Goal: Feedback & Contribution: Submit feedback/report problem

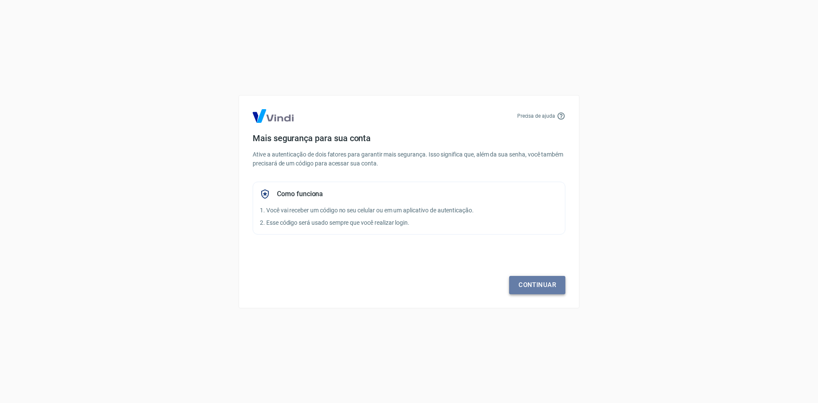
click at [537, 283] on link "Continuar" at bounding box center [537, 285] width 56 height 18
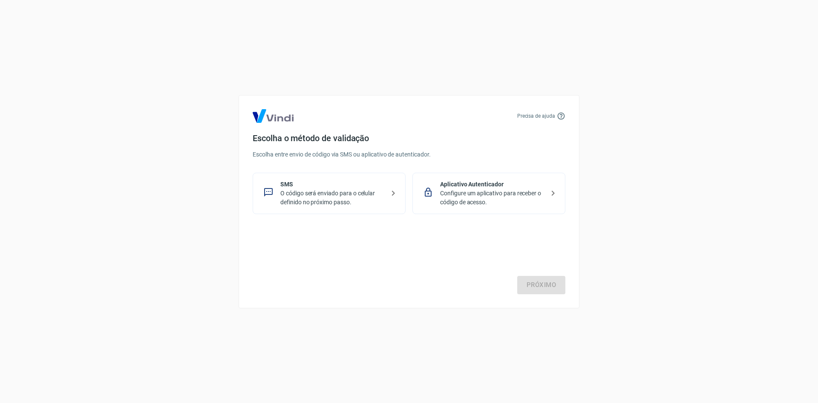
click at [476, 191] on p "Configure um aplicativo para receber o código de acesso." at bounding box center [492, 198] width 104 height 18
click at [543, 284] on link "Próximo" at bounding box center [541, 285] width 48 height 18
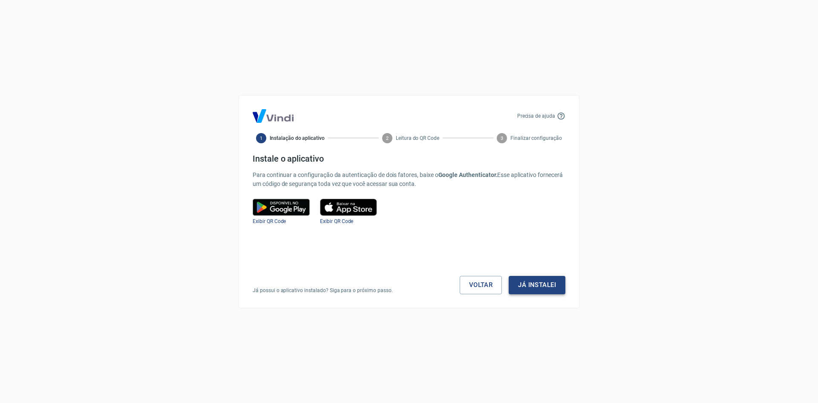
click at [542, 281] on button "Já instalei" at bounding box center [537, 285] width 57 height 18
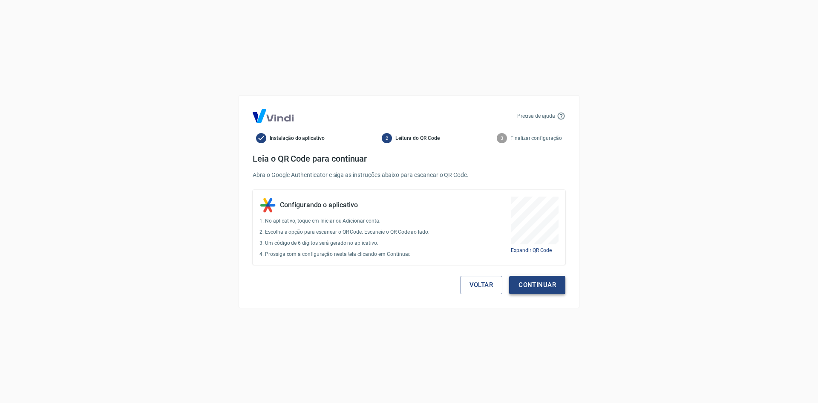
click at [533, 284] on button "Continuar" at bounding box center [537, 285] width 56 height 18
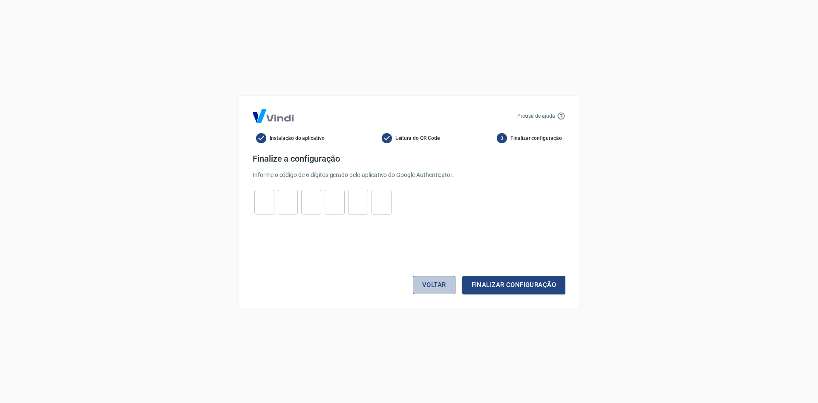
click at [436, 286] on button "Voltar" at bounding box center [434, 285] width 43 height 18
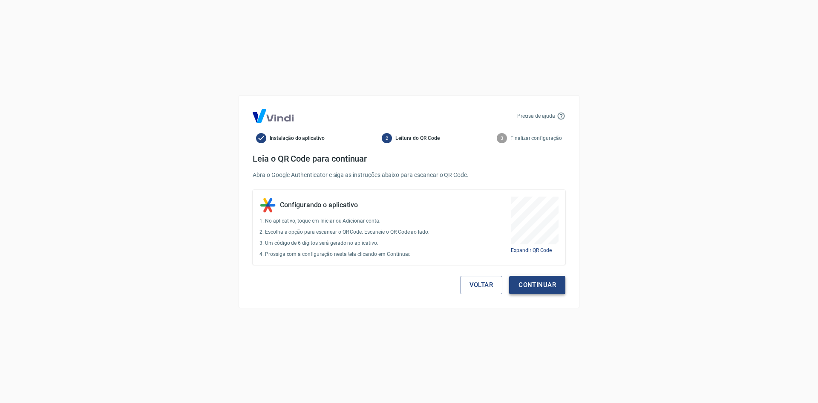
click at [525, 280] on button "Continuar" at bounding box center [537, 285] width 56 height 18
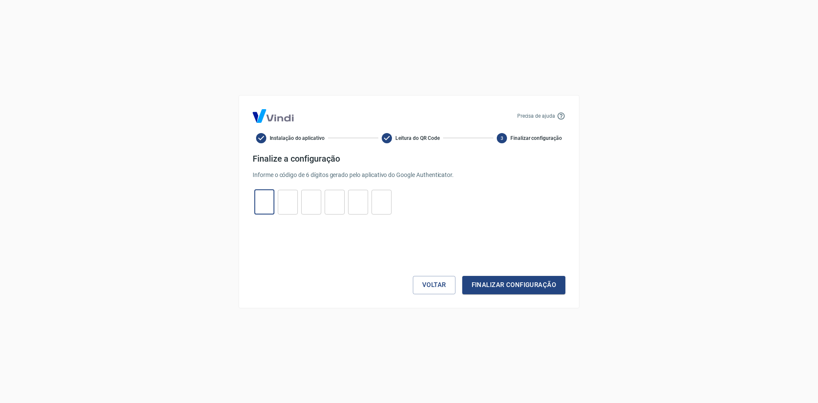
click at [261, 202] on input "tel" at bounding box center [264, 202] width 20 height 18
type input "4"
type input "3"
type input "7"
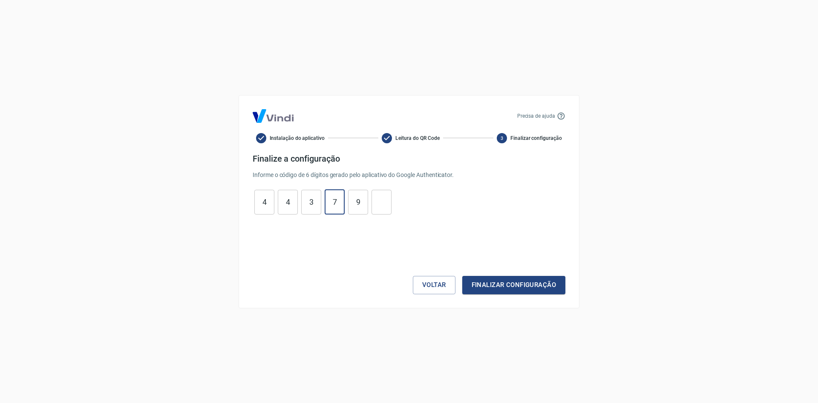
type input "9"
type input "5"
drag, startPoint x: 557, startPoint y: 270, endPoint x: 555, endPoint y: 277, distance: 7.4
click at [557, 271] on div "Voltar Finalizar configuração" at bounding box center [409, 259] width 313 height 69
click at [555, 278] on button "Finalizar configuração" at bounding box center [513, 285] width 103 height 18
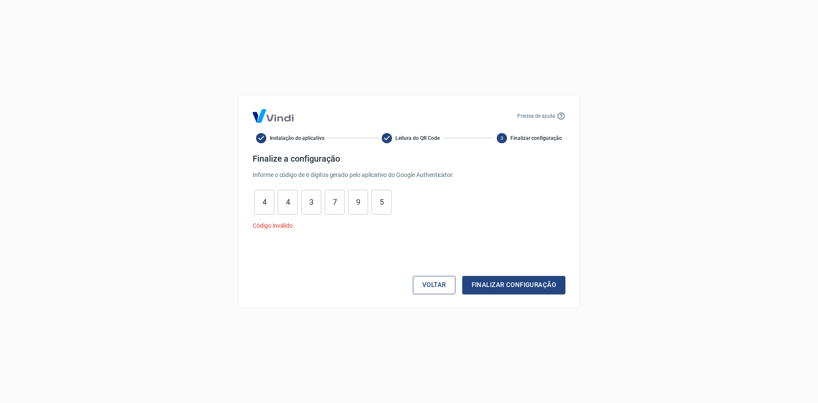
click at [432, 284] on button "Voltar" at bounding box center [434, 285] width 43 height 18
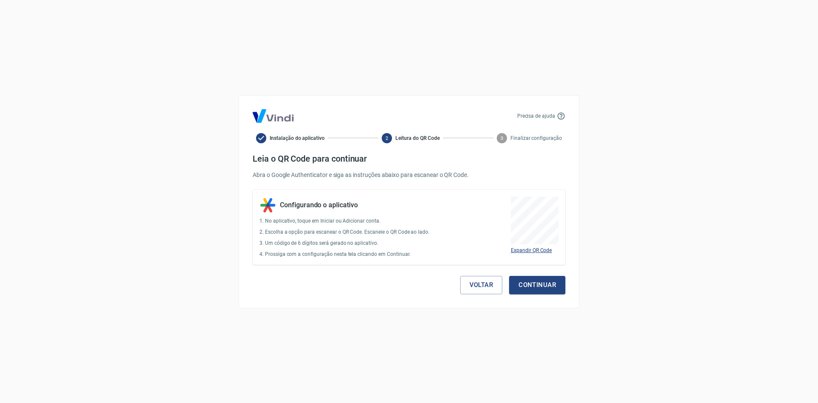
click at [537, 250] on span "Expandir QR Code" at bounding box center [531, 250] width 41 height 6
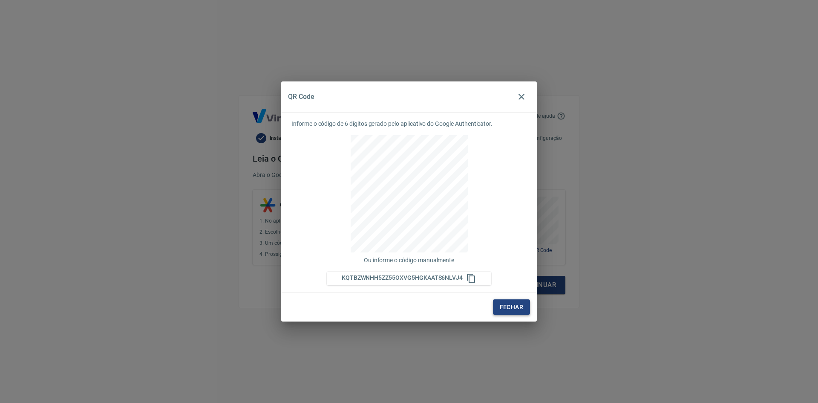
click at [513, 308] on button "Fechar" at bounding box center [511, 307] width 37 height 16
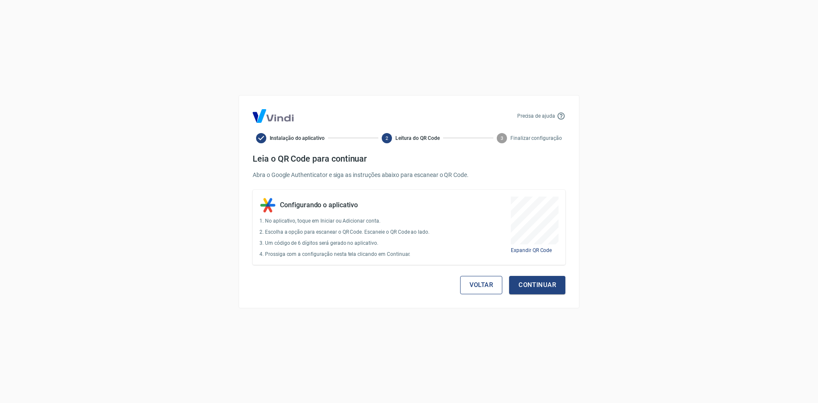
click at [484, 283] on button "Voltar" at bounding box center [481, 285] width 43 height 18
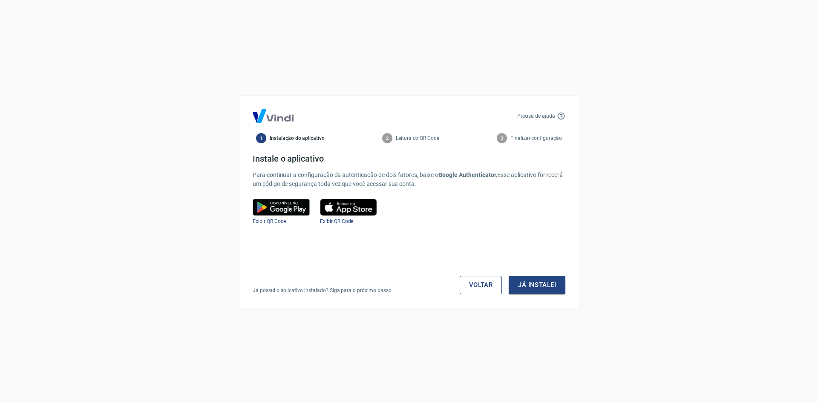
click at [491, 286] on link "Voltar" at bounding box center [481, 285] width 43 height 18
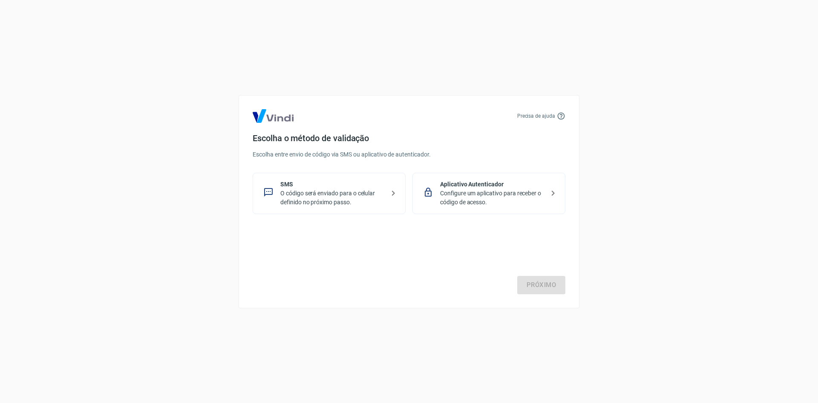
click at [311, 182] on p "SMS" at bounding box center [332, 184] width 104 height 9
click at [535, 284] on link "Próximo" at bounding box center [541, 285] width 48 height 18
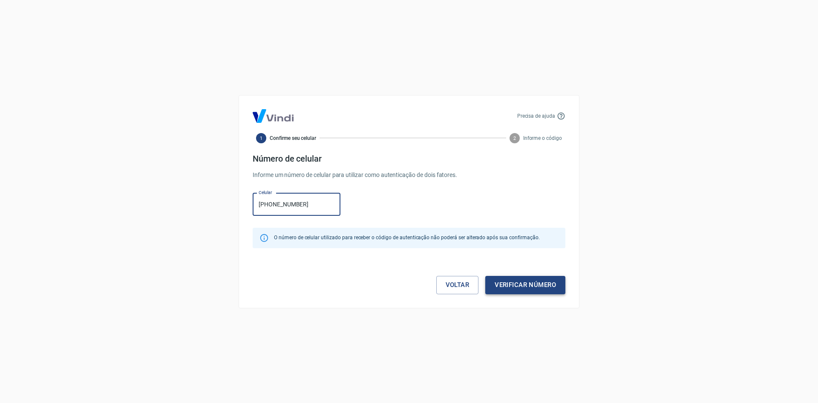
type input "[PHONE_NUMBER]"
click at [518, 285] on button "Verificar número" at bounding box center [525, 285] width 80 height 18
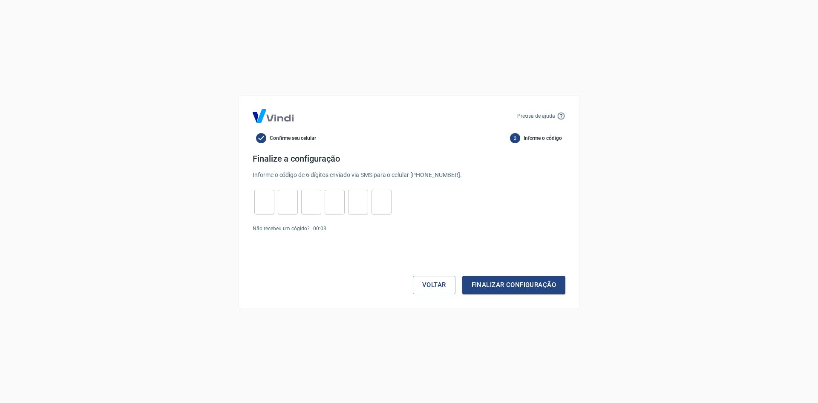
click at [257, 204] on input "tel" at bounding box center [264, 202] width 20 height 18
type input "5"
type input "9"
type input "7"
type input "4"
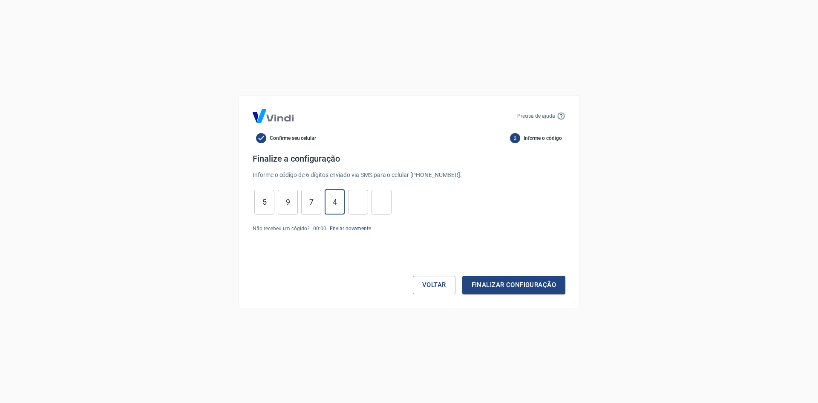
type input "8"
type input "6"
click at [547, 282] on button "Finalizar configuração" at bounding box center [513, 285] width 103 height 18
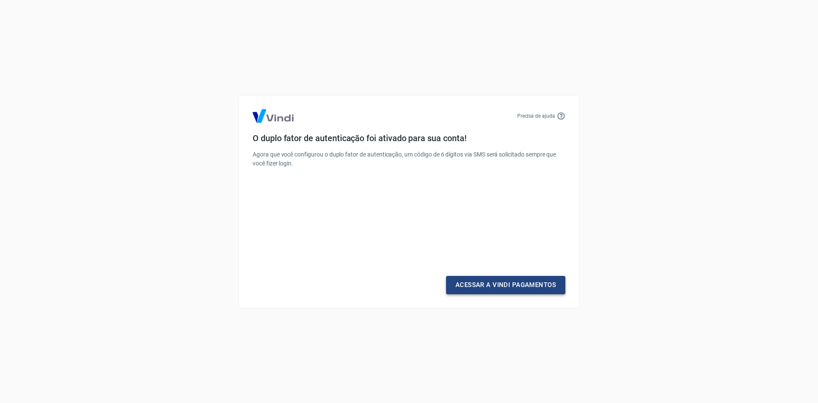
click at [534, 284] on link "Acessar a Vindi Pagamentos" at bounding box center [505, 285] width 119 height 18
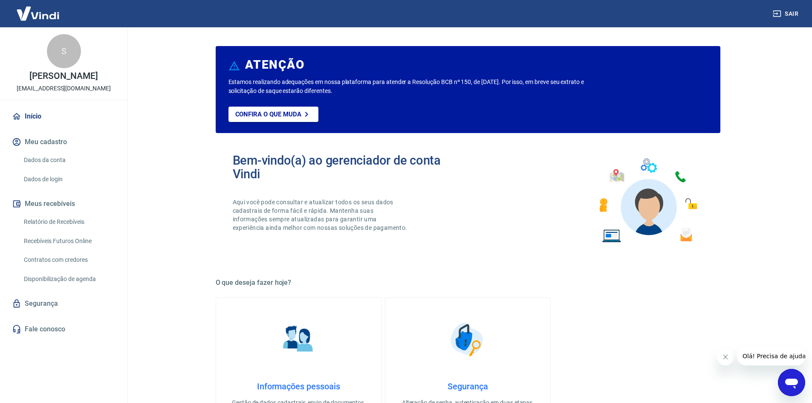
click at [42, 327] on link "Fale conosco" at bounding box center [63, 329] width 107 height 19
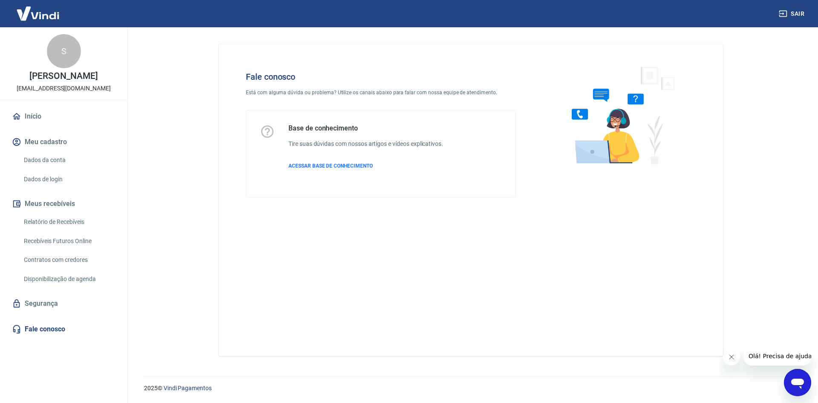
click at [805, 387] on div "Abrir janela de mensagens" at bounding box center [798, 382] width 26 height 26
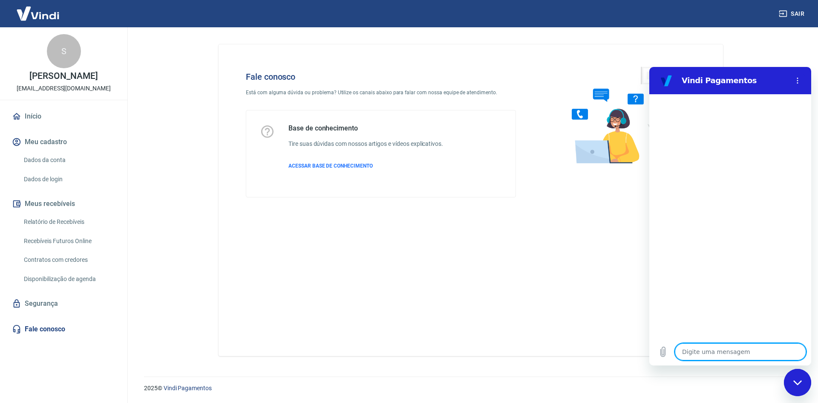
type textarea "B"
type textarea "x"
type textarea "Bo"
type textarea "x"
type textarea "Bom"
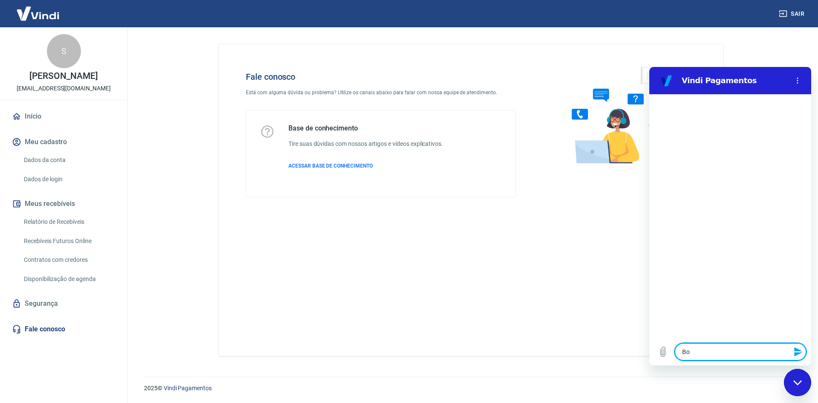
type textarea "x"
type textarea "Bom"
type textarea "x"
type textarea "Bom d"
type textarea "x"
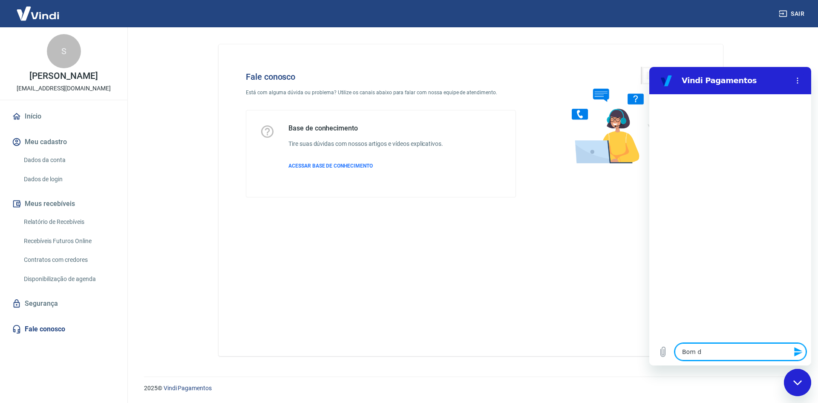
type textarea "Bom di"
type textarea "x"
type textarea "Bom dia"
type textarea "x"
type textarea "Bom dia!"
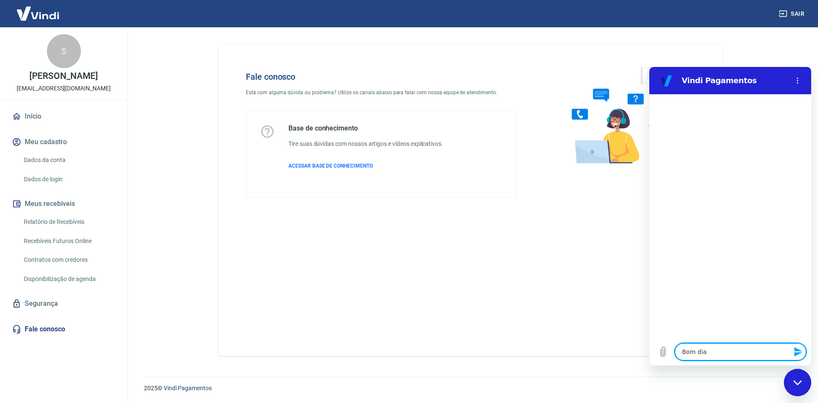
type textarea "x"
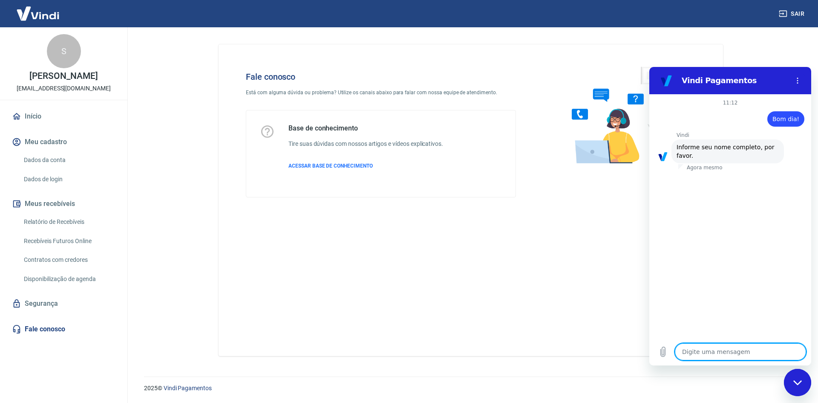
type textarea "S"
type textarea "x"
type textarea "Sa"
type textarea "x"
type textarea "San"
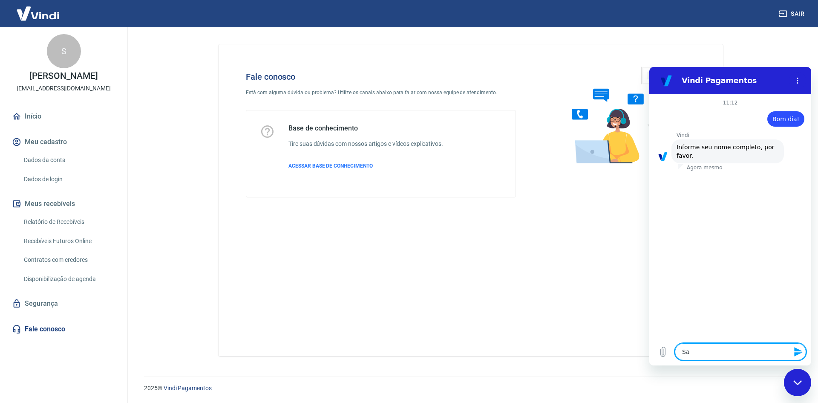
type textarea "x"
type textarea "Sand"
type textarea "x"
type textarea "Sandr"
type textarea "x"
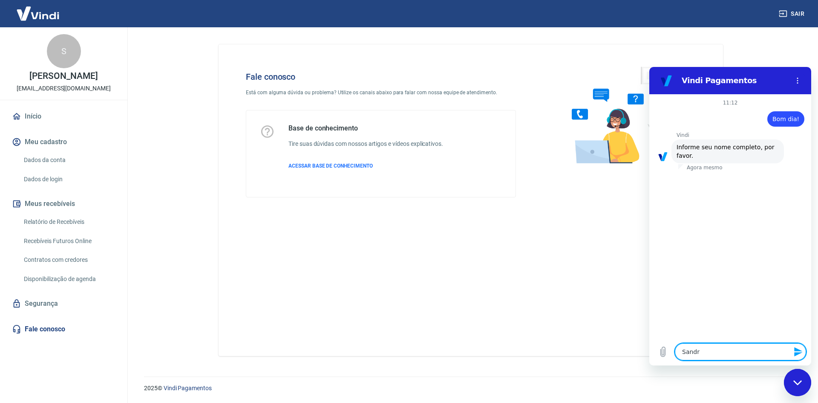
type textarea "[PERSON_NAME]"
type textarea "x"
type textarea "[PERSON_NAME]"
type textarea "x"
type textarea "[PERSON_NAME]"
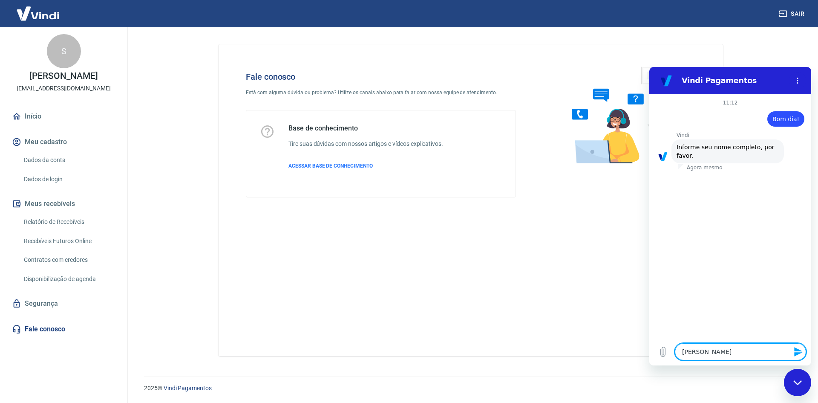
type textarea "x"
type textarea "[PERSON_NAME]"
type textarea "x"
type textarea "[PERSON_NAME]"
type textarea "x"
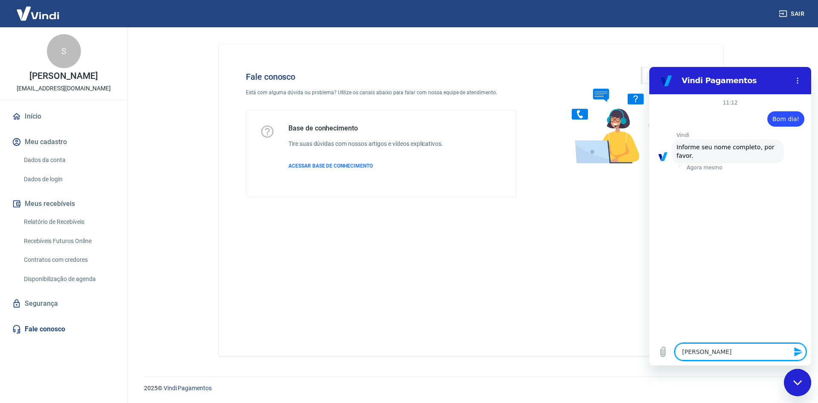
type textarea "[PERSON_NAME]"
type textarea "x"
type textarea "[PERSON_NAME]"
type textarea "x"
type textarea "[PERSON_NAME]"
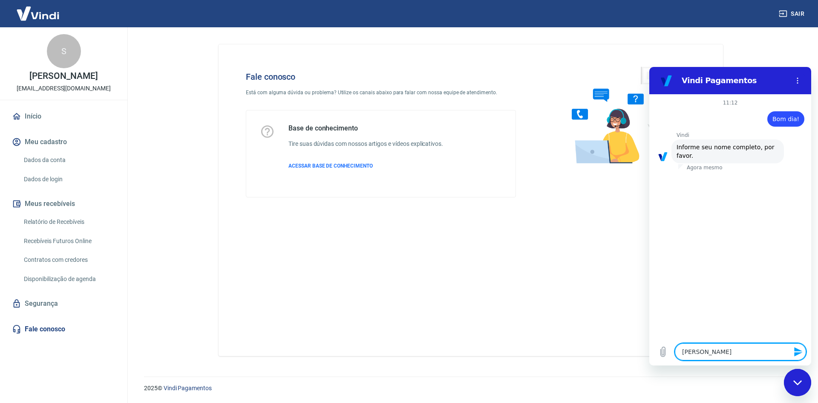
type textarea "x"
type textarea "[PERSON_NAME]"
type textarea "x"
type textarea "[PERSON_NAME]"
type textarea "x"
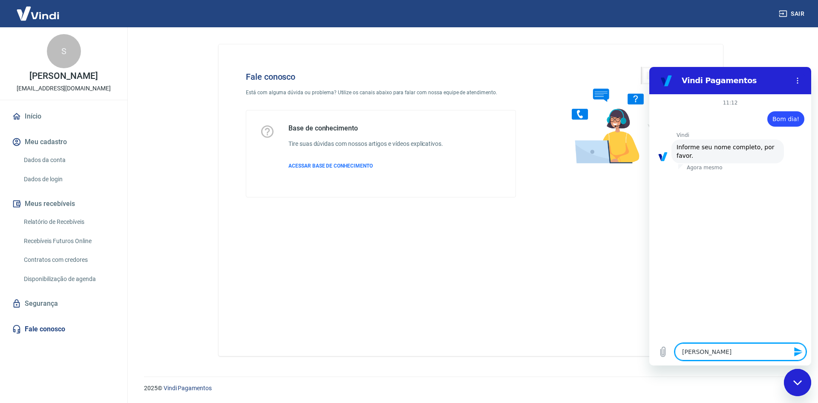
type textarea "[PERSON_NAME]="
type textarea "x"
type textarea "[PERSON_NAME]"
type textarea "x"
type textarea "[PERSON_NAME]"
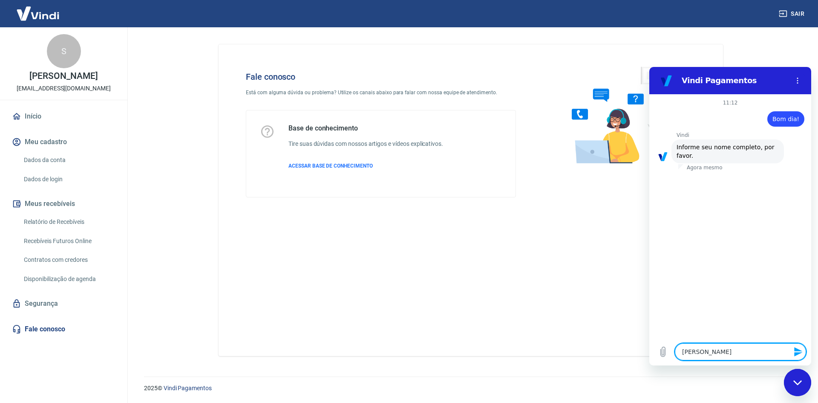
type textarea "x"
type textarea "[PERSON_NAME]"
type textarea "x"
type textarea "[PERSON_NAME]"
type textarea "x"
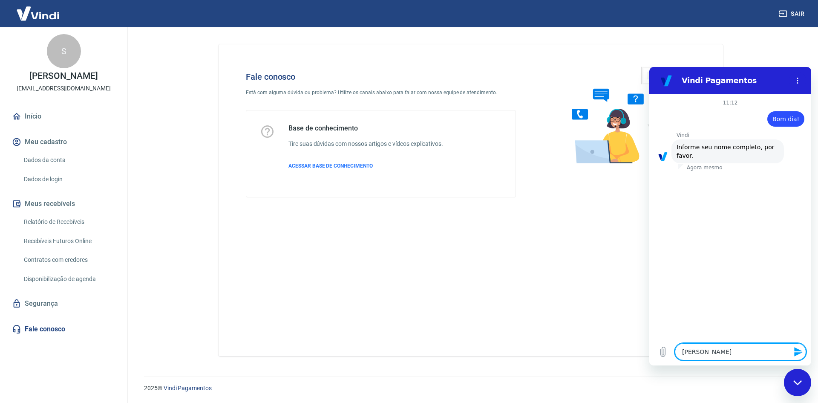
type textarea "[PERSON_NAME]"
type textarea "x"
type textarea "[PERSON_NAME]"
type textarea "x"
type textarea "[PERSON_NAME]"
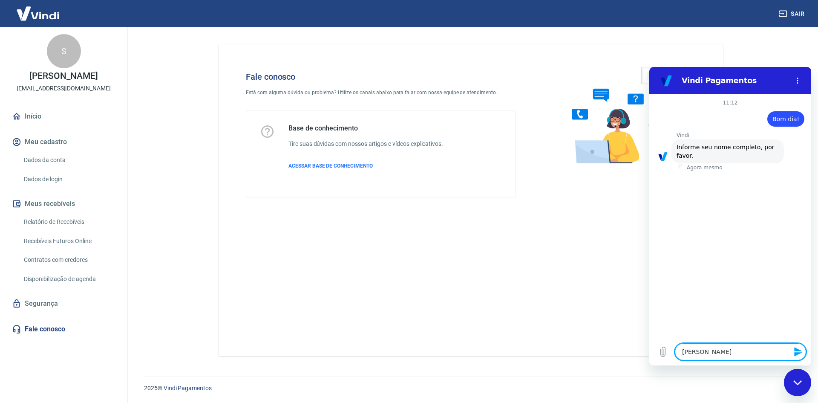
type textarea "x"
type textarea "[PERSON_NAME]"
type textarea "x"
type textarea "[PERSON_NAME]"
type textarea "x"
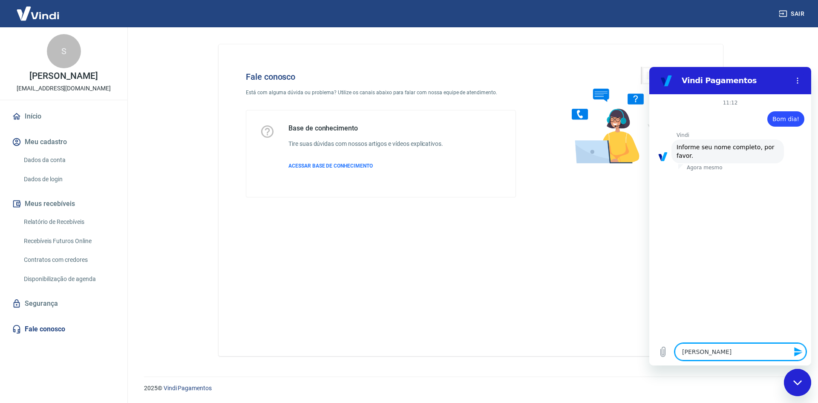
type textarea "[PERSON_NAME]"
type textarea "x"
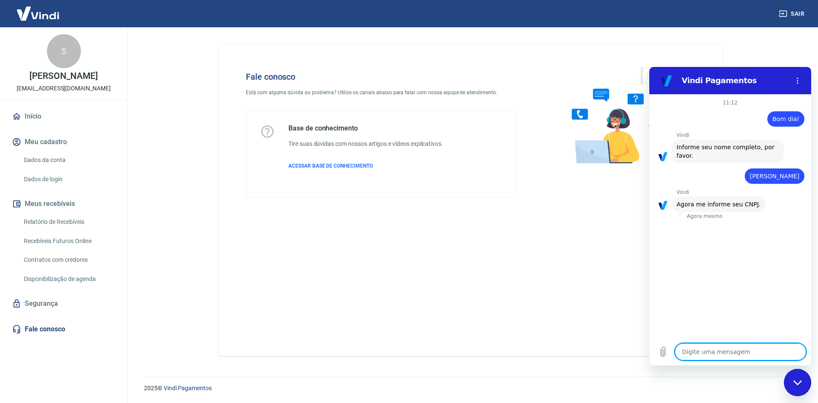
type textarea "5"
type textarea "x"
type textarea "51"
type textarea "x"
type textarea "513"
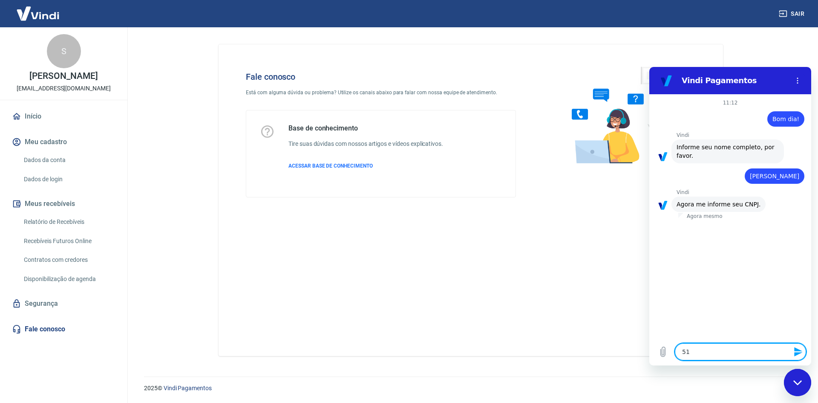
type textarea "x"
type textarea "5130"
type textarea "x"
type textarea "51309"
type textarea "x"
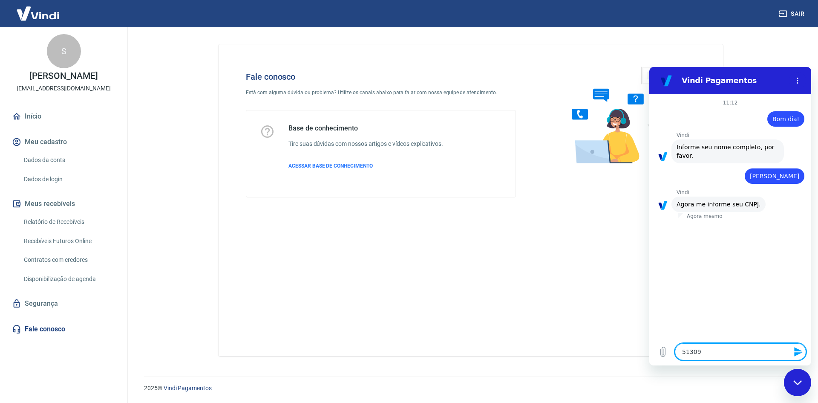
type textarea "513099"
type textarea "x"
type textarea "5130993"
type textarea "x"
type textarea "51309939"
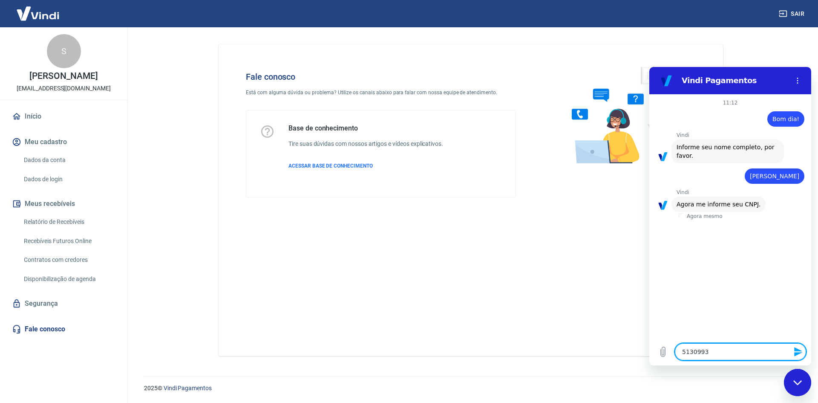
type textarea "x"
type textarea "513099390"
type textarea "x"
type textarea "5130993900"
type textarea "x"
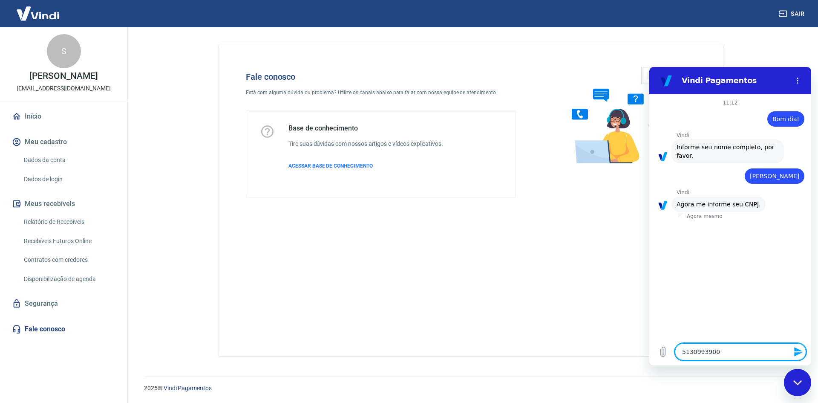
type textarea "51309939004"
type textarea "x"
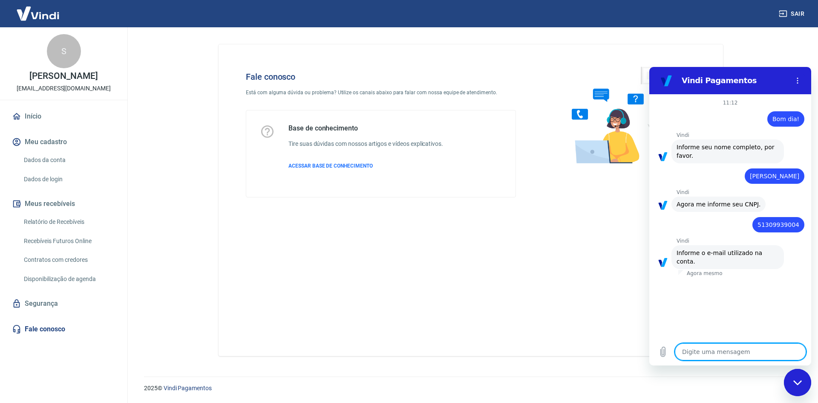
type textarea "s"
type textarea "x"
type textarea "sa"
type textarea "x"
type textarea "san"
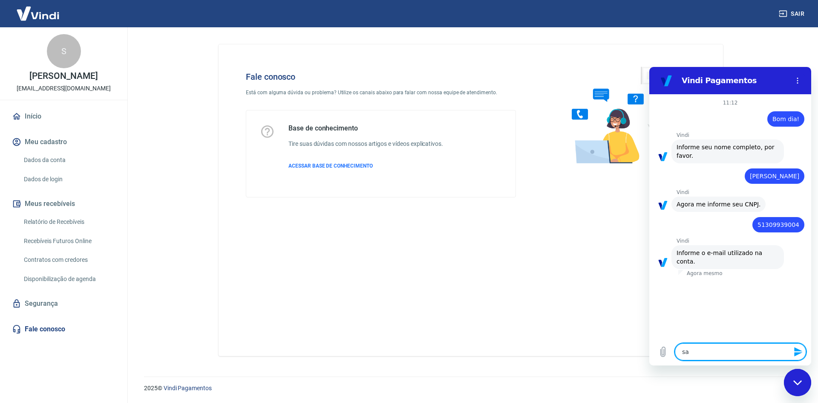
type textarea "x"
type textarea "sand"
type textarea "x"
type textarea "sandr"
type textarea "x"
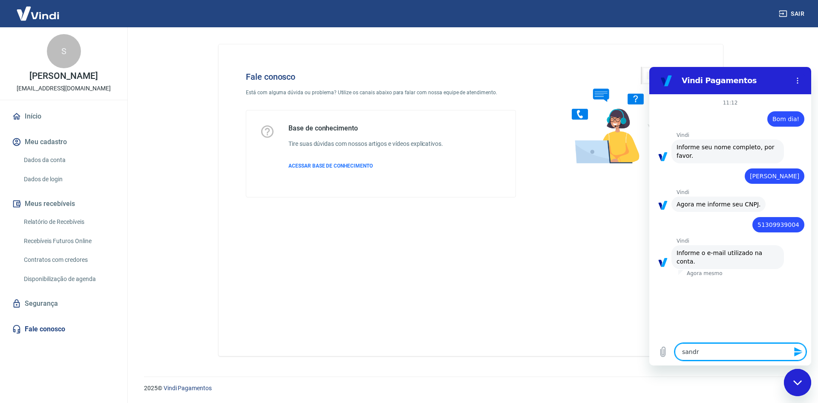
type textarea "[PERSON_NAME]"
type textarea "x"
type textarea "sandrol"
type textarea "x"
type textarea "sandrolw"
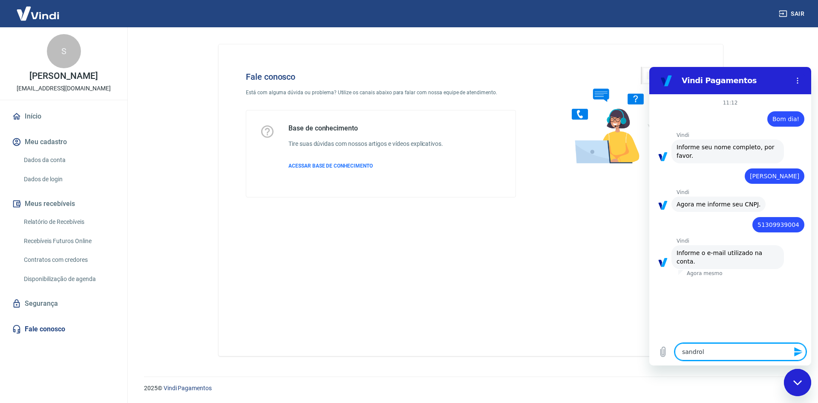
type textarea "x"
type textarea "sandrolw@"
type textarea "x"
type textarea "sandrolw@g"
type textarea "x"
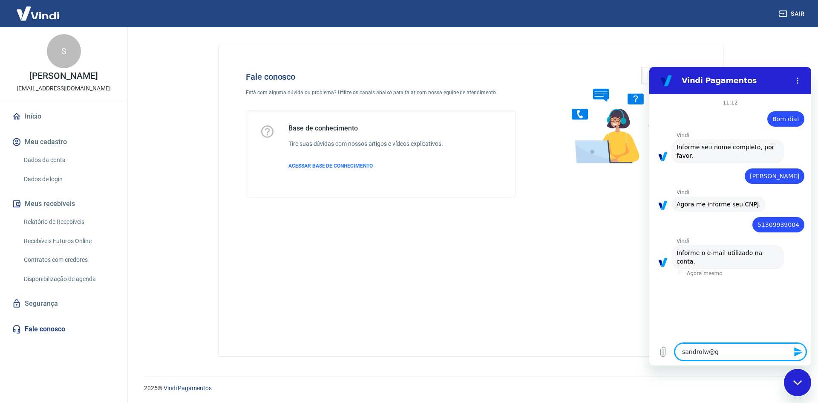
type textarea "sandrolw@gn"
type textarea "x"
type textarea "sandrolw@gnm"
type textarea "x"
type textarea "sandrolw@gnma"
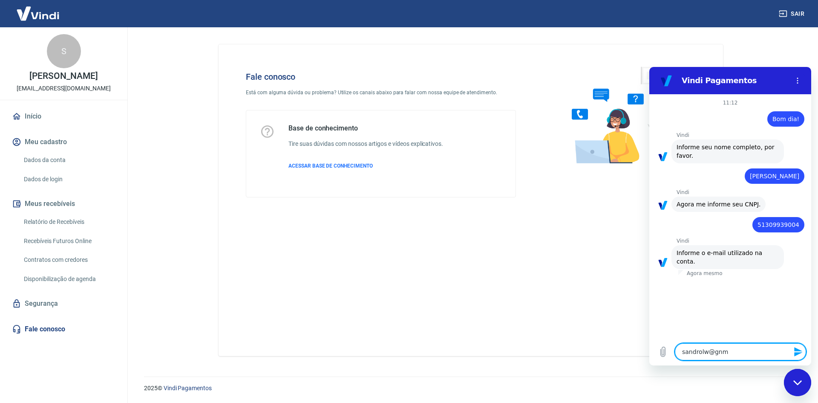
type textarea "x"
type textarea "sandrolw@gnm"
type textarea "x"
type textarea "sandrolw@gn"
type textarea "x"
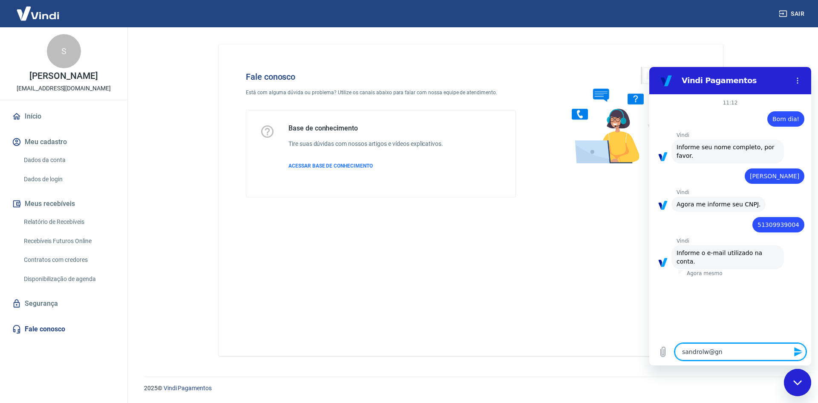
type textarea "sandrolw@g"
type textarea "x"
type textarea "sandrolw@gM"
type textarea "x"
type textarea "sandrolw@gMA"
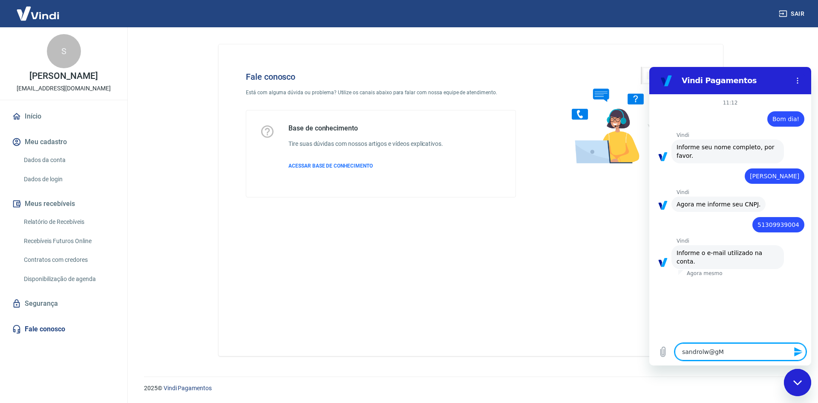
type textarea "x"
type textarea "sandrolw@gMAI"
type textarea "x"
type textarea "[EMAIL_ADDRESS]"
type textarea "x"
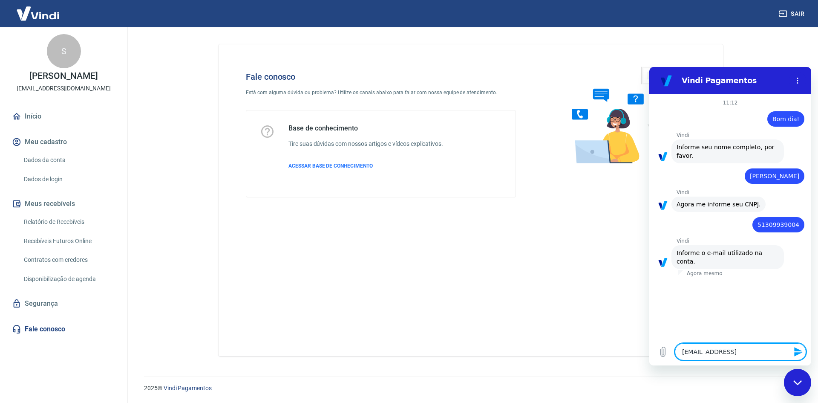
type textarea "[EMAIL_ADDRESS]."
type textarea "x"
type textarea "sandrolw@gMAIL.C"
type textarea "x"
type textarea "[EMAIL_ADDRESS][DOMAIN_NAME]"
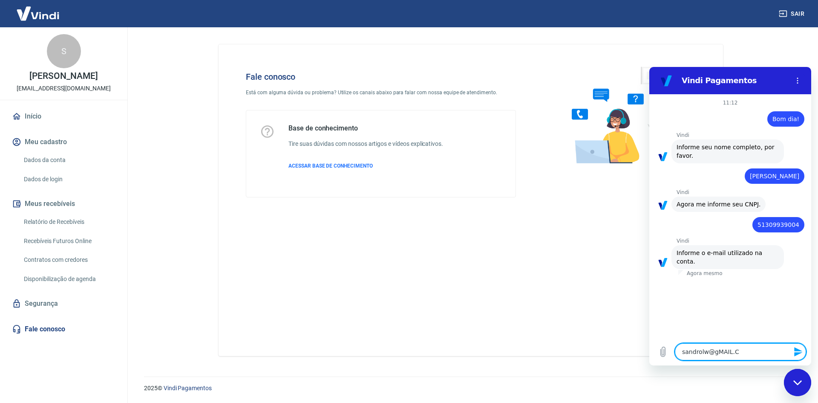
type textarea "x"
type textarea "[EMAIL_ADDRESS][DOMAIN_NAME]"
type textarea "x"
type textarea "[EMAIL_ADDRESS][DOMAIN_NAME]"
type textarea "x"
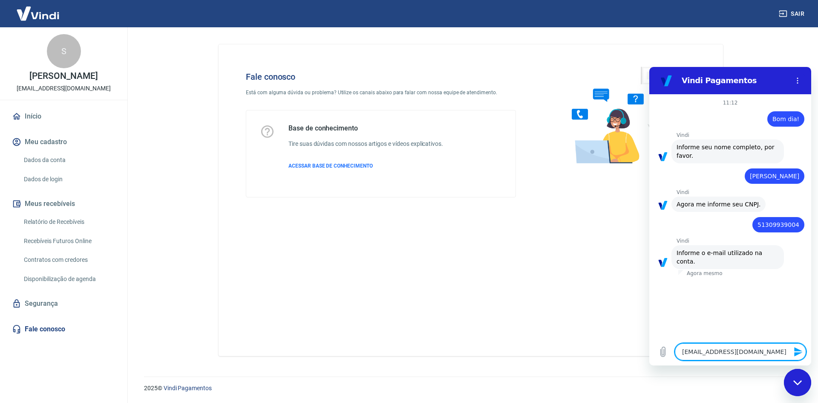
type textarea "sandrolw@gMAIL.C"
type textarea "x"
type textarea "[EMAIL_ADDRESS]."
type textarea "x"
type textarea "[EMAIL_ADDRESS]"
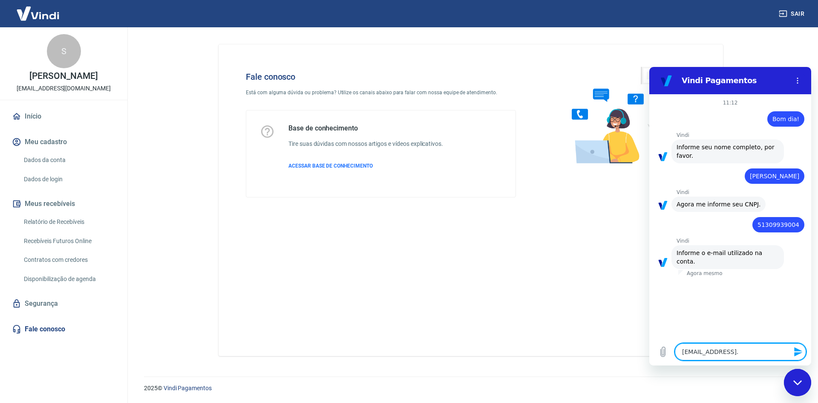
type textarea "x"
type textarea "sandrolw@gMAI"
type textarea "x"
type textarea "sandrolw@gMA"
type textarea "x"
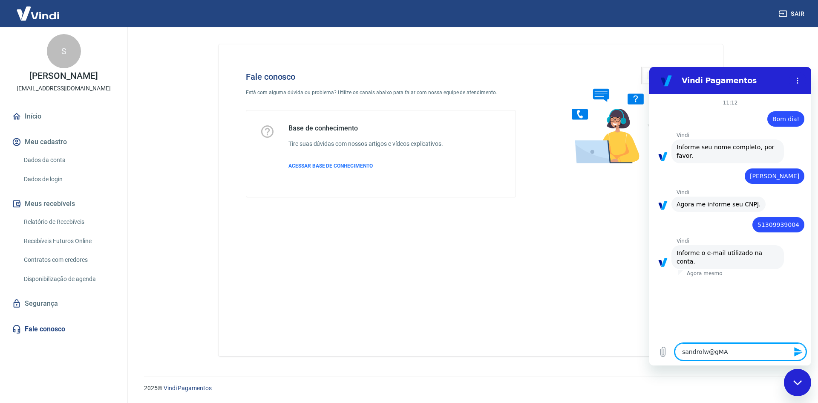
type textarea "sandrolw@gM"
type textarea "x"
type textarea "sandrolw@g"
type textarea "x"
type textarea "sandrolw@gm"
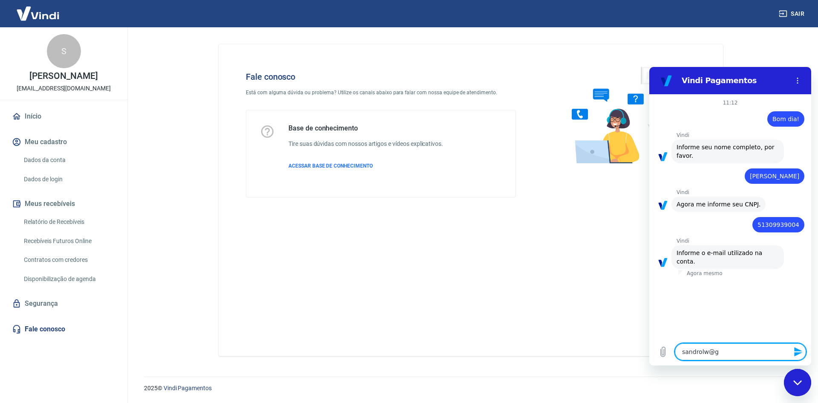
type textarea "x"
type textarea "sandrolw@gma"
type textarea "x"
type textarea "sandrolw@gmai"
type textarea "x"
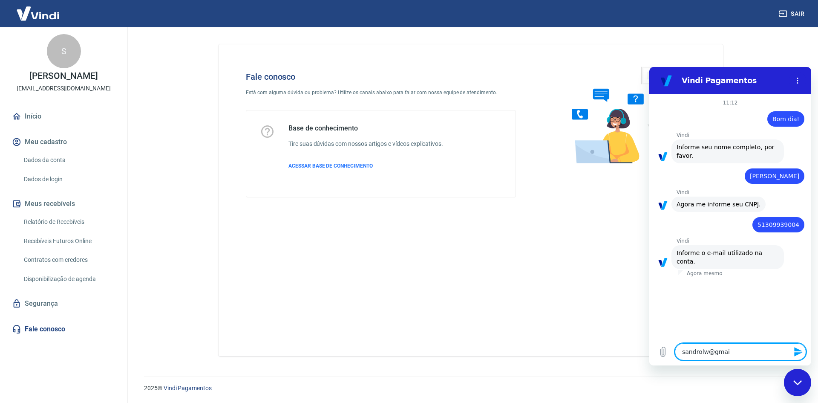
type textarea "[EMAIL_ADDRESS]"
type textarea "x"
type textarea "[EMAIL_ADDRESS]."
type textarea "x"
type textarea "sandrolw@gmail.c"
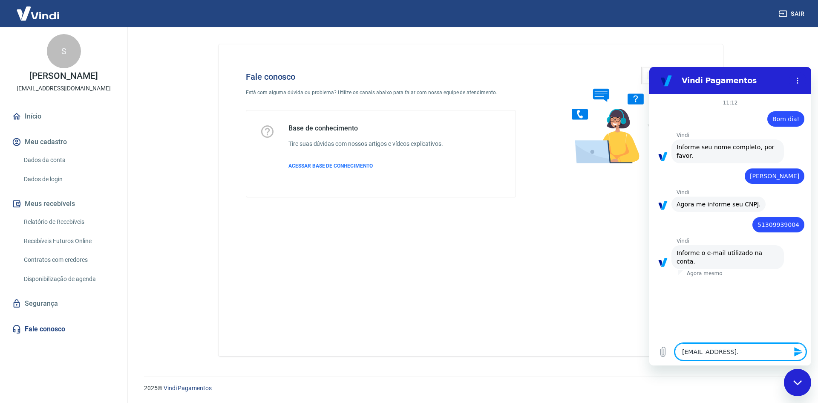
type textarea "x"
type textarea "[EMAIL_ADDRESS][DOMAIN_NAME]"
type textarea "x"
type textarea "[EMAIL_ADDRESS][DOMAIN_NAME]"
type textarea "x"
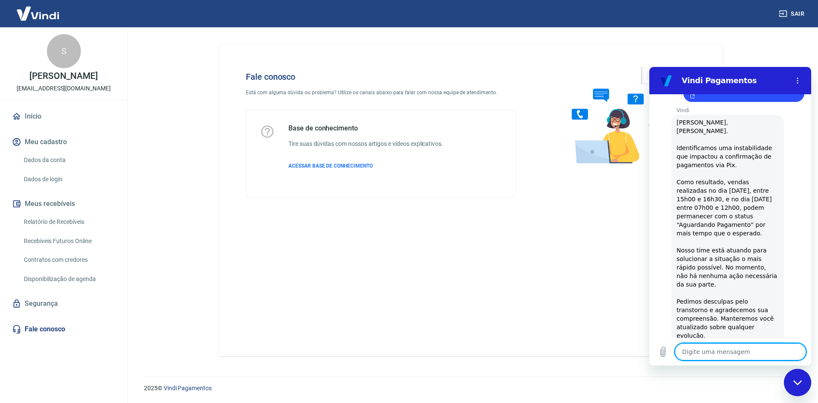
scroll to position [370, 0]
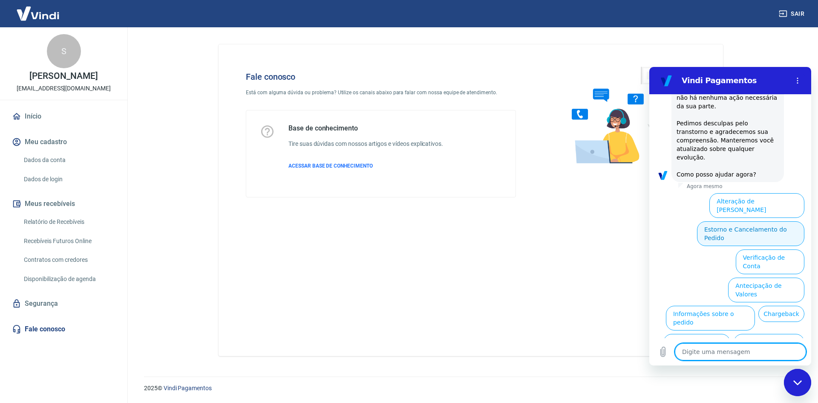
click at [756, 221] on button "Estorno e Cancelamento do Pedido" at bounding box center [750, 233] width 107 height 25
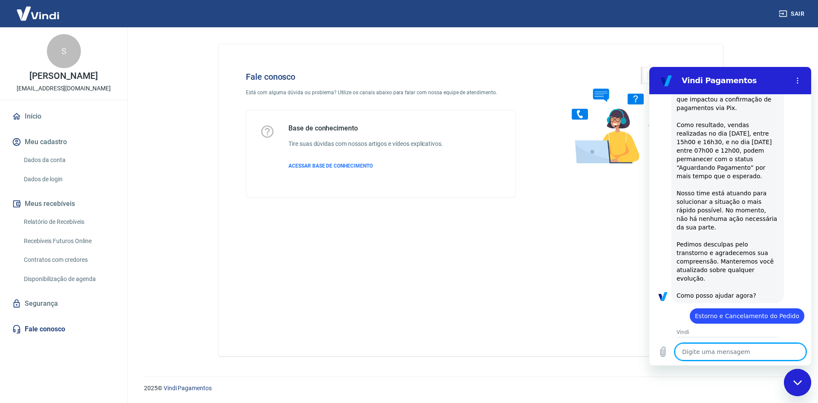
scroll to position [403, 0]
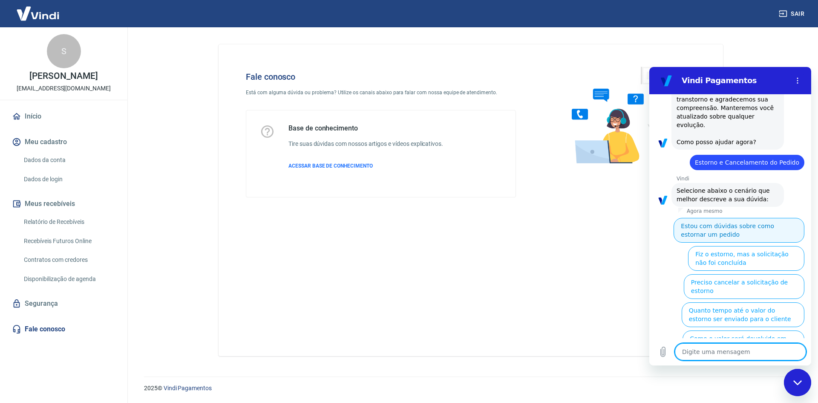
click at [750, 218] on button "Estou com dúvidas sobre como estornar um pedido" at bounding box center [739, 230] width 131 height 25
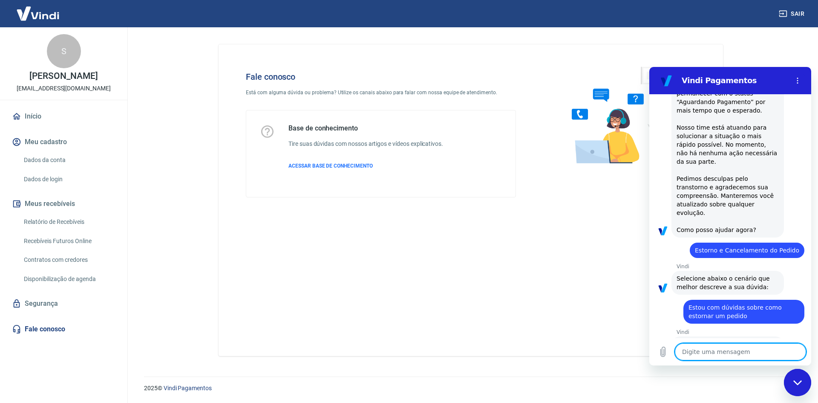
scroll to position [375, 0]
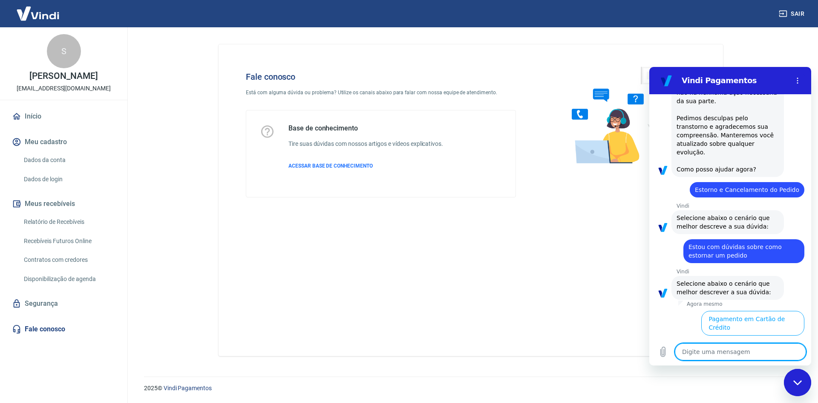
click at [728, 339] on button "Pagamento em Pix" at bounding box center [696, 351] width 64 height 25
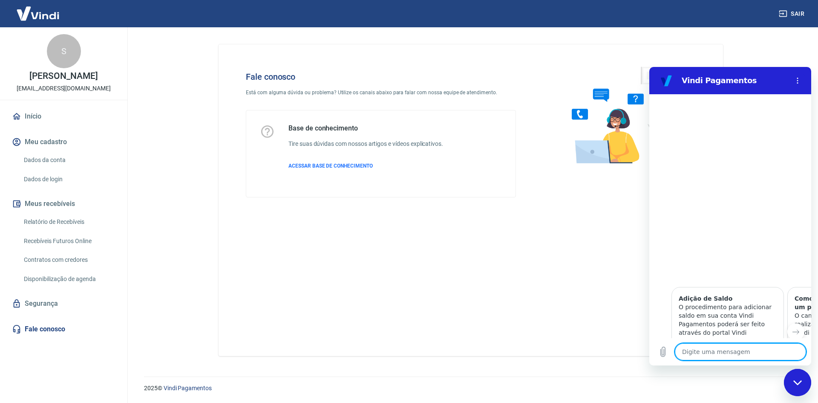
type textarea "x"
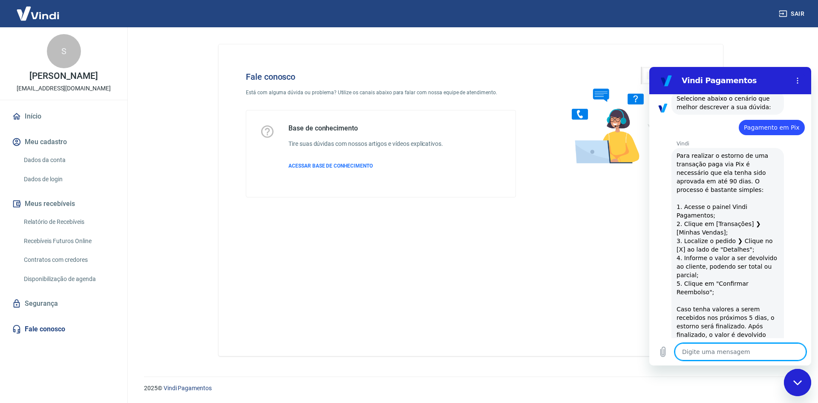
scroll to position [731, 0]
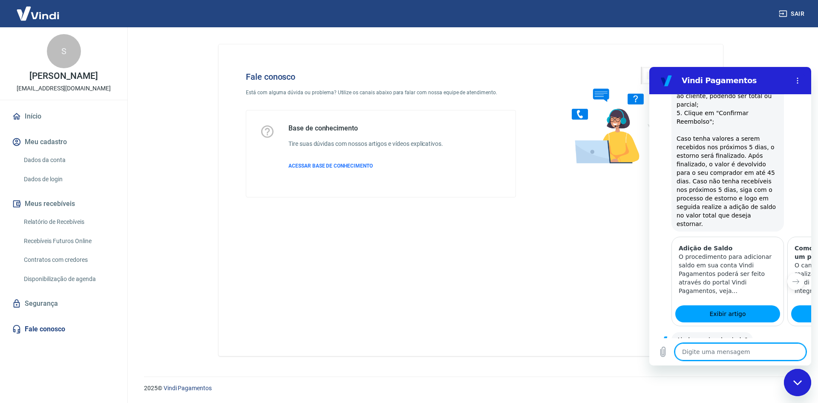
click at [718, 356] on textarea at bounding box center [740, 351] width 131 height 17
type textarea "F"
type textarea "x"
type textarea "Fi"
type textarea "x"
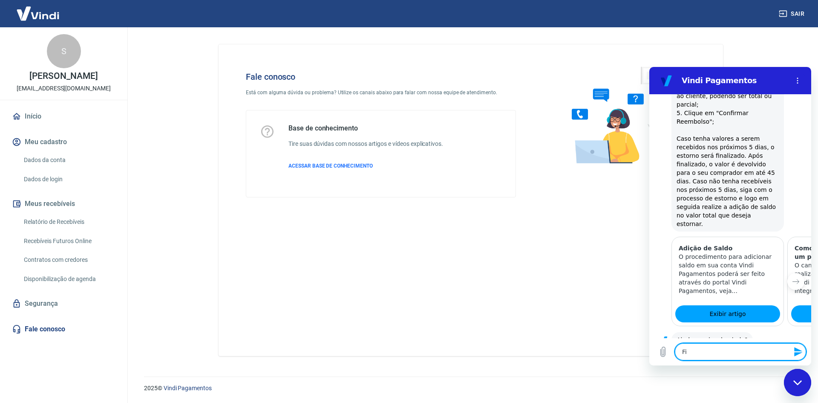
type textarea "Fiz"
type textarea "x"
type textarea "Fiz"
type textarea "x"
type textarea "Fiz u"
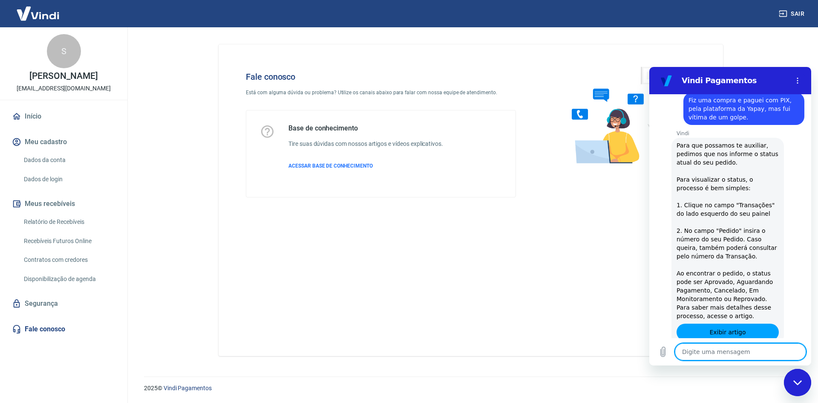
scroll to position [1051, 0]
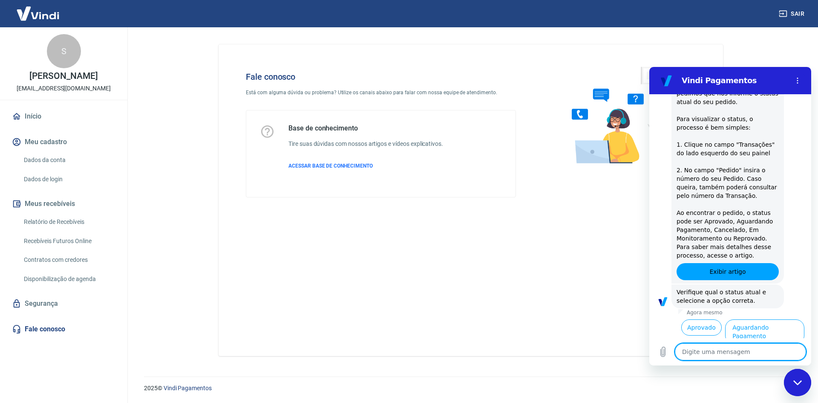
click at [561, 259] on div "Fale conosco Está com alguma dúvida ou problema? Utilize os canais abaixo para …" at bounding box center [471, 200] width 505 height 312
click at [710, 355] on textarea at bounding box center [740, 351] width 131 height 17
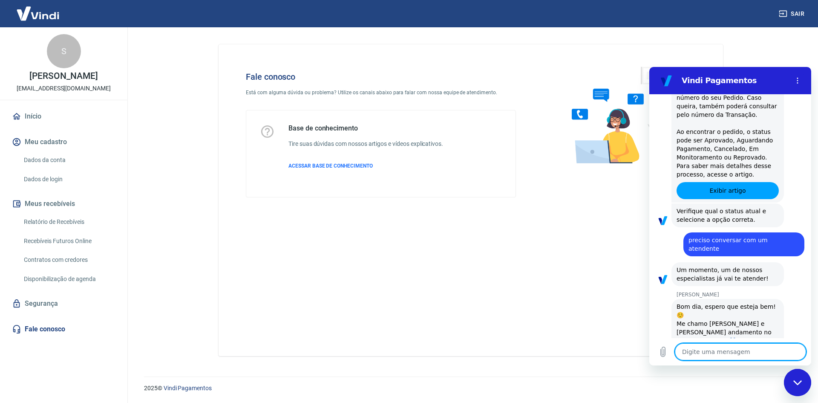
scroll to position [1134, 0]
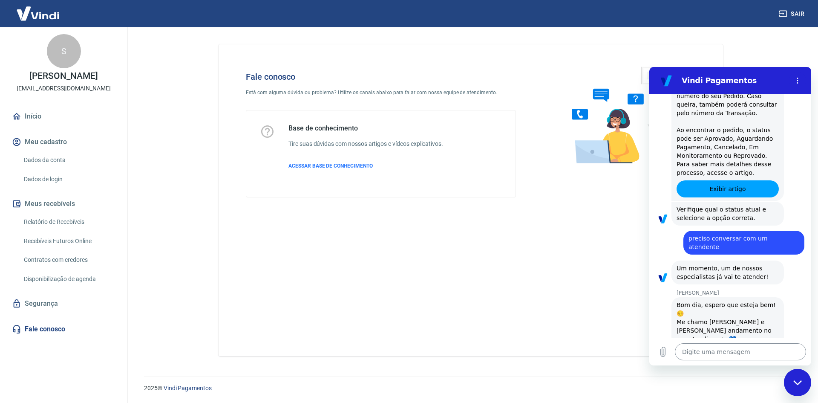
drag, startPoint x: 711, startPoint y: 346, endPoint x: 712, endPoint y: 351, distance: 4.3
click at [711, 348] on textarea at bounding box center [740, 351] width 131 height 17
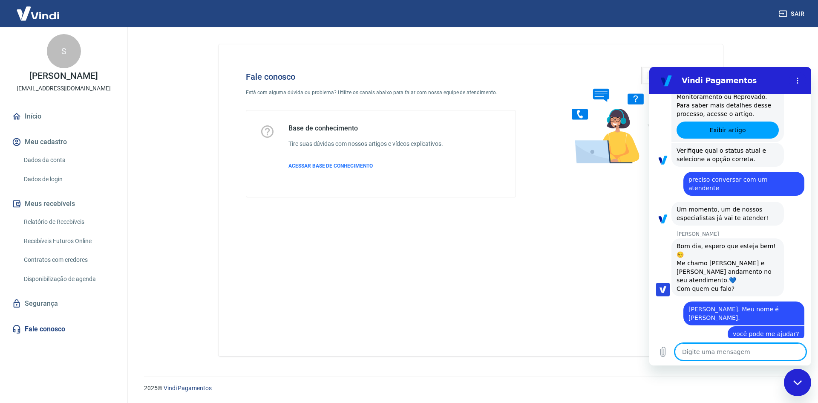
scroll to position [1195, 0]
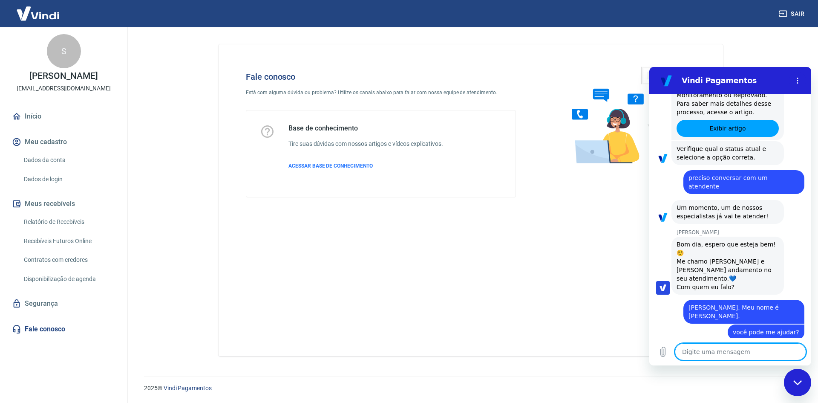
paste textarea "Gostaria de encomendar uma marmita, sem alimentos com carne. Se for possível, g…"
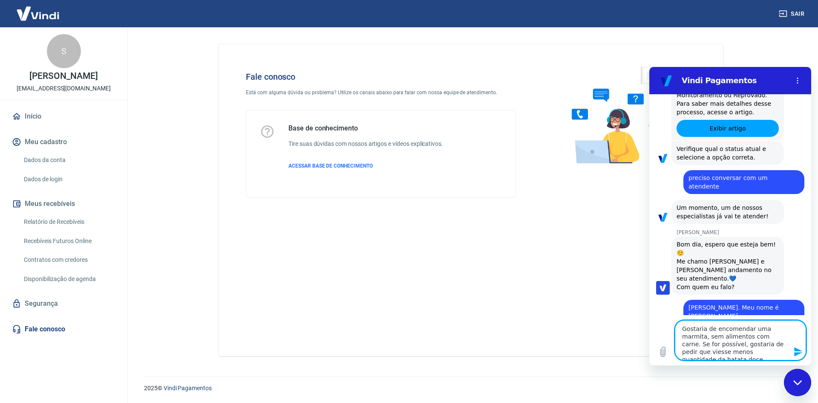
drag, startPoint x: 776, startPoint y: 353, endPoint x: 606, endPoint y: 319, distance: 174.2
click html "Vindi Pagamentos 11:12 diz: Bom dia! Enviado · 11:12 [PERSON_NAME] diz: Informe…"
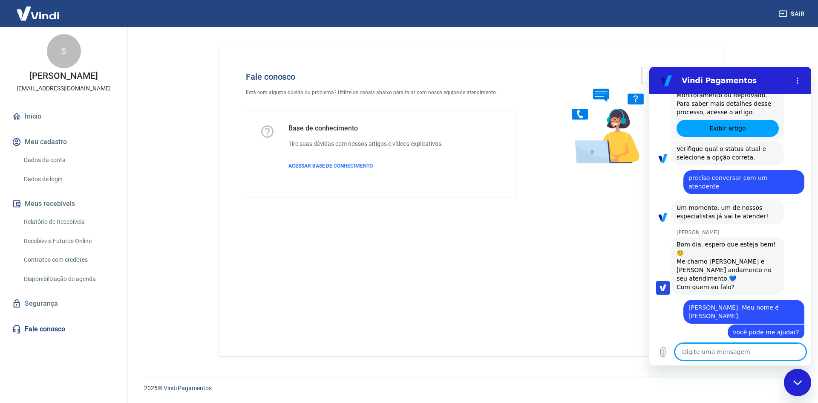
click at [693, 351] on textarea at bounding box center [740, 351] width 131 height 17
paste textarea "Fiz uma compra, em meu nome e CPF, em um site que usa a Yapay como intermediado…"
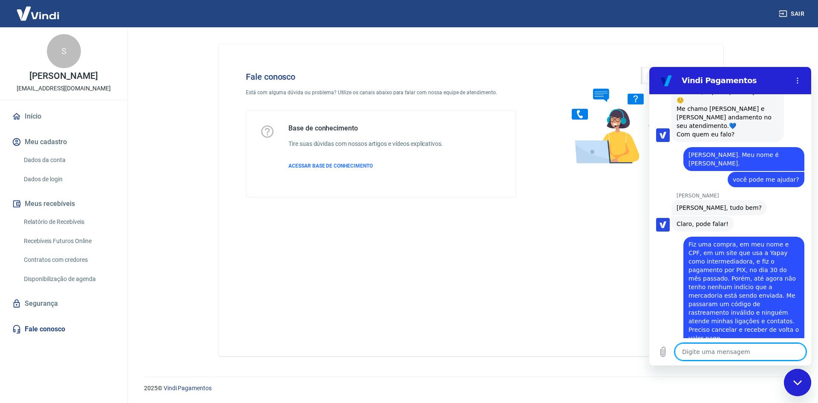
scroll to position [1349, 0]
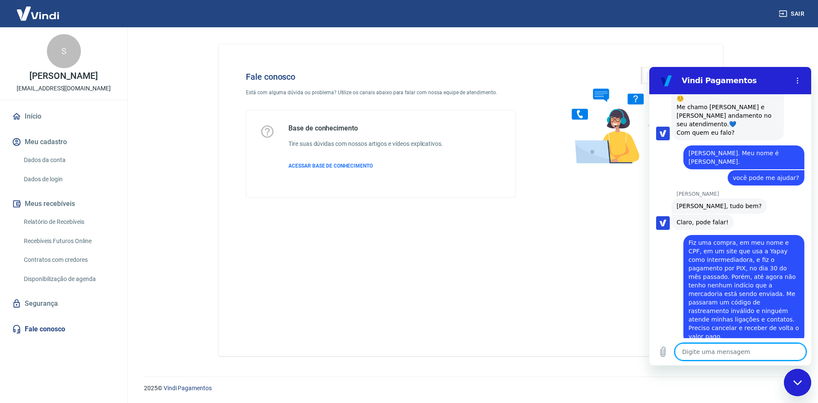
paste textarea "Dados da Empresa 43.814.415 [PERSON_NAME] DOS SANTOS CNPJ: 43.814.415/0001-01"
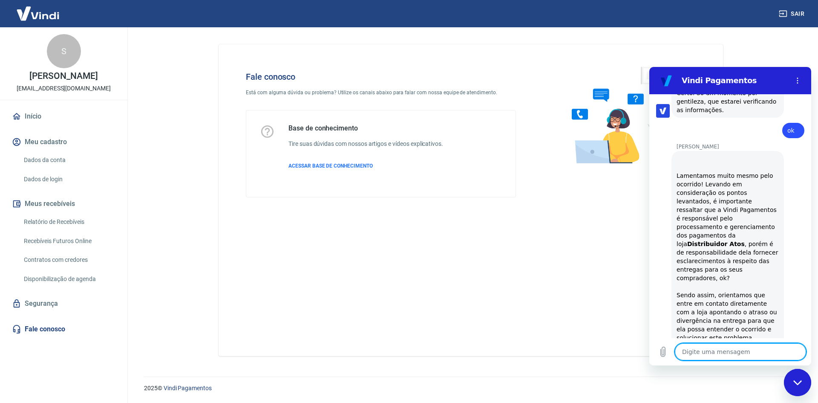
scroll to position [1745, 0]
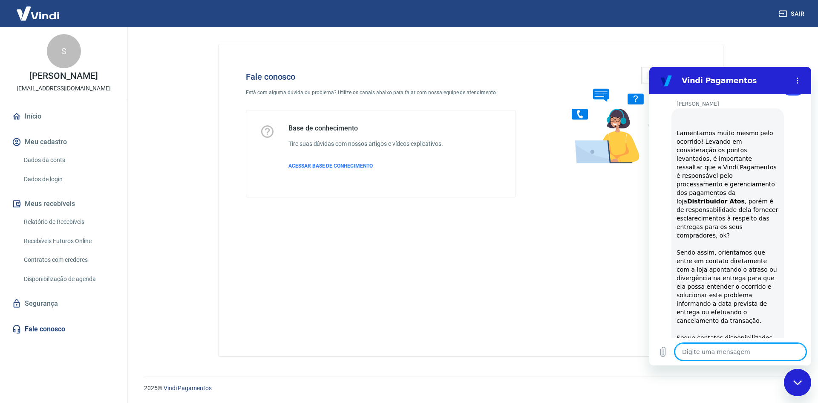
click at [720, 351] on textarea at bounding box center [740, 351] width 131 height 17
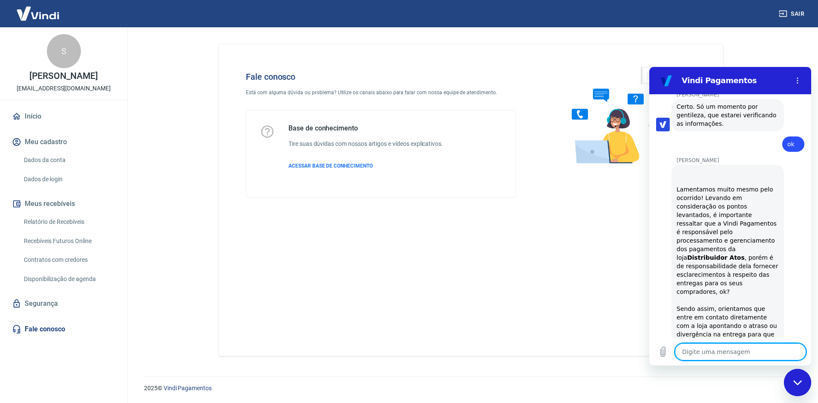
scroll to position [1774, 0]
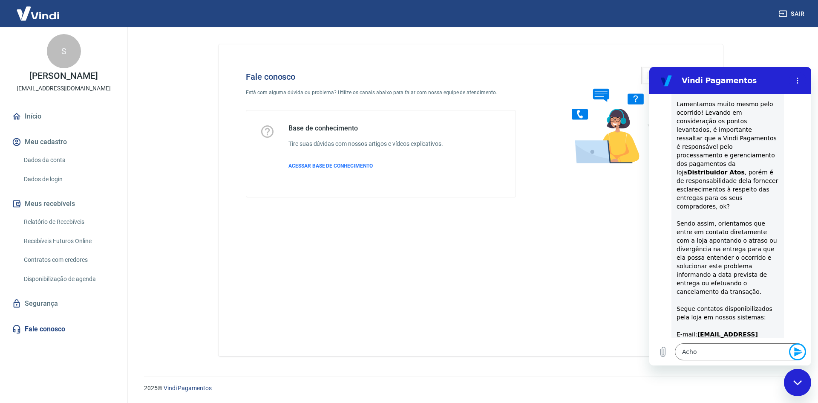
click button "Enviar mensagem" at bounding box center [797, 351] width 17 height 17
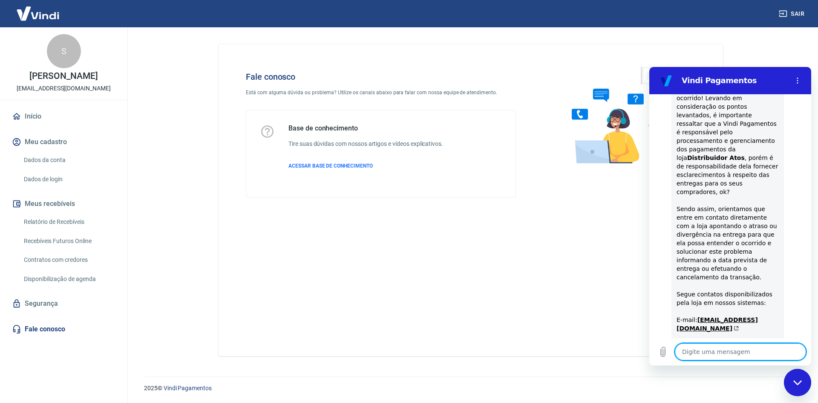
scroll to position [1790, 0]
click at [773, 352] on textarea at bounding box center [740, 351] width 131 height 17
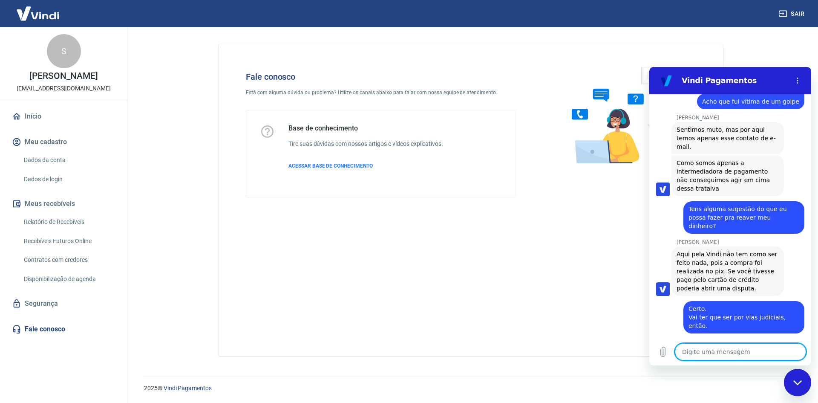
scroll to position [2112, 0]
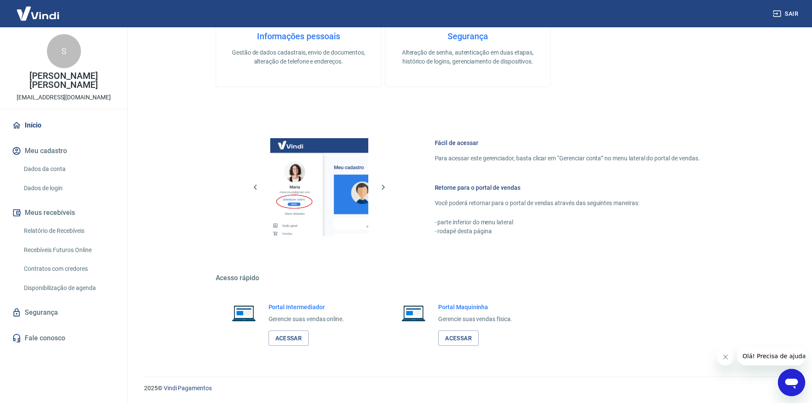
scroll to position [307, 0]
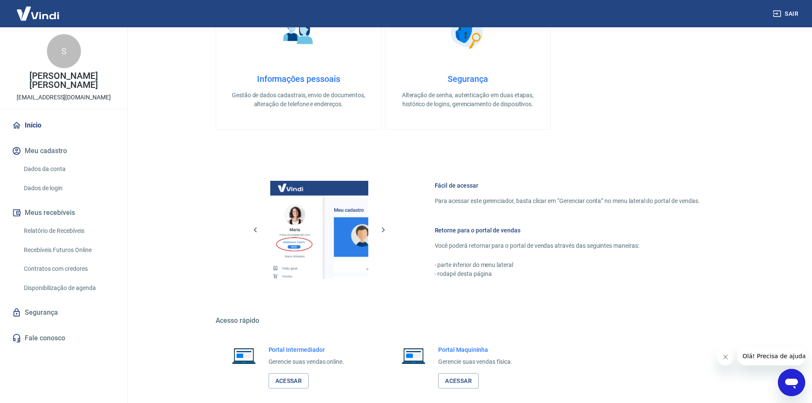
click at [783, 381] on div "Abrir janela de mensagens" at bounding box center [792, 382] width 26 height 26
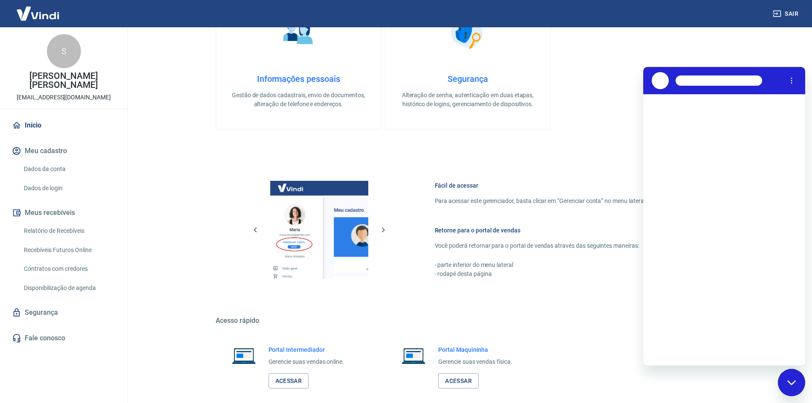
scroll to position [0, 0]
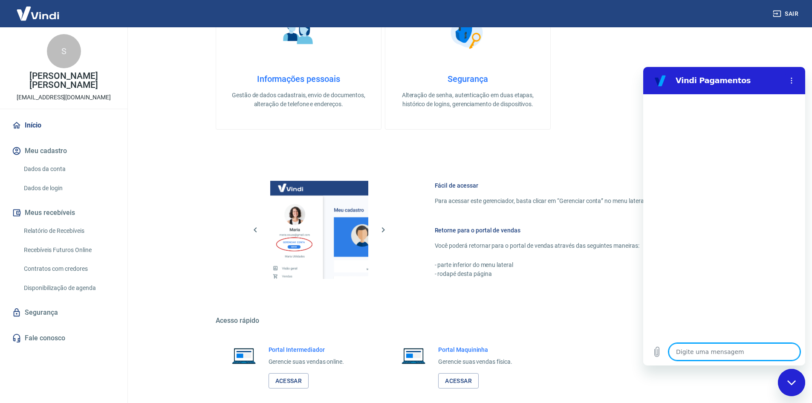
type textarea "x"
